Goal: Task Accomplishment & Management: Manage account settings

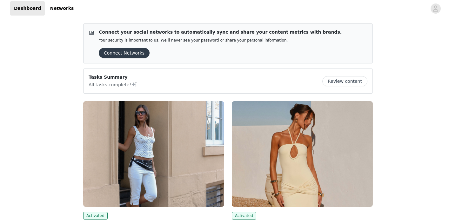
click at [138, 143] on img at bounding box center [153, 154] width 141 height 106
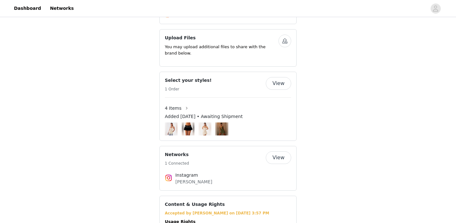
scroll to position [352, 0]
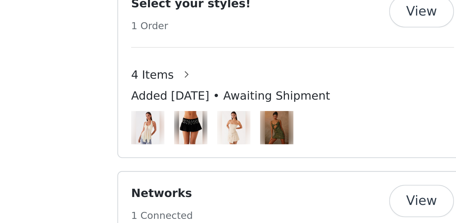
click at [219, 115] on img at bounding box center [222, 121] width 10 height 13
